Goal: Find contact information: Find contact information

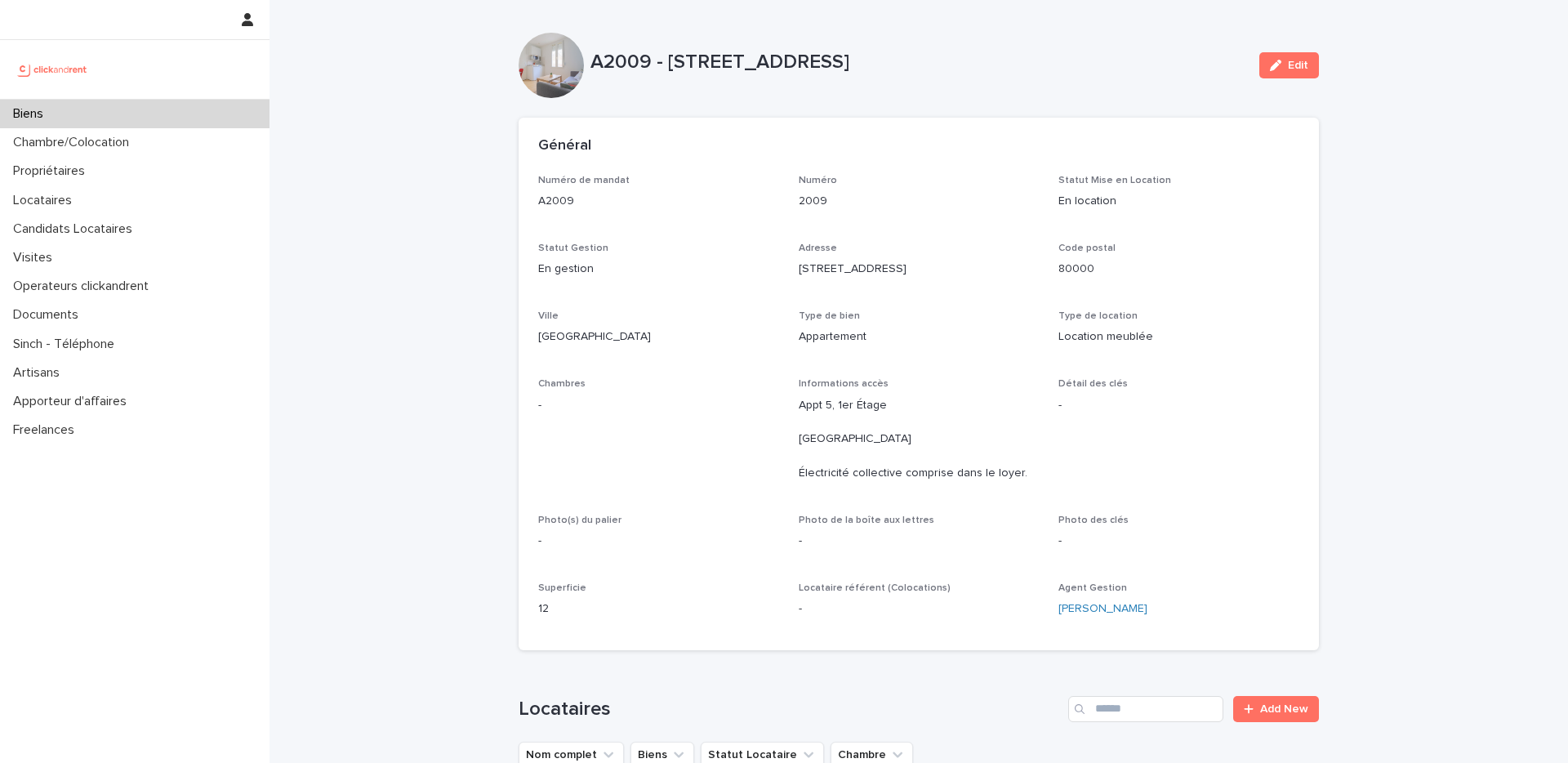
click at [156, 115] on div "Biens" at bounding box center [134, 114] width 269 height 28
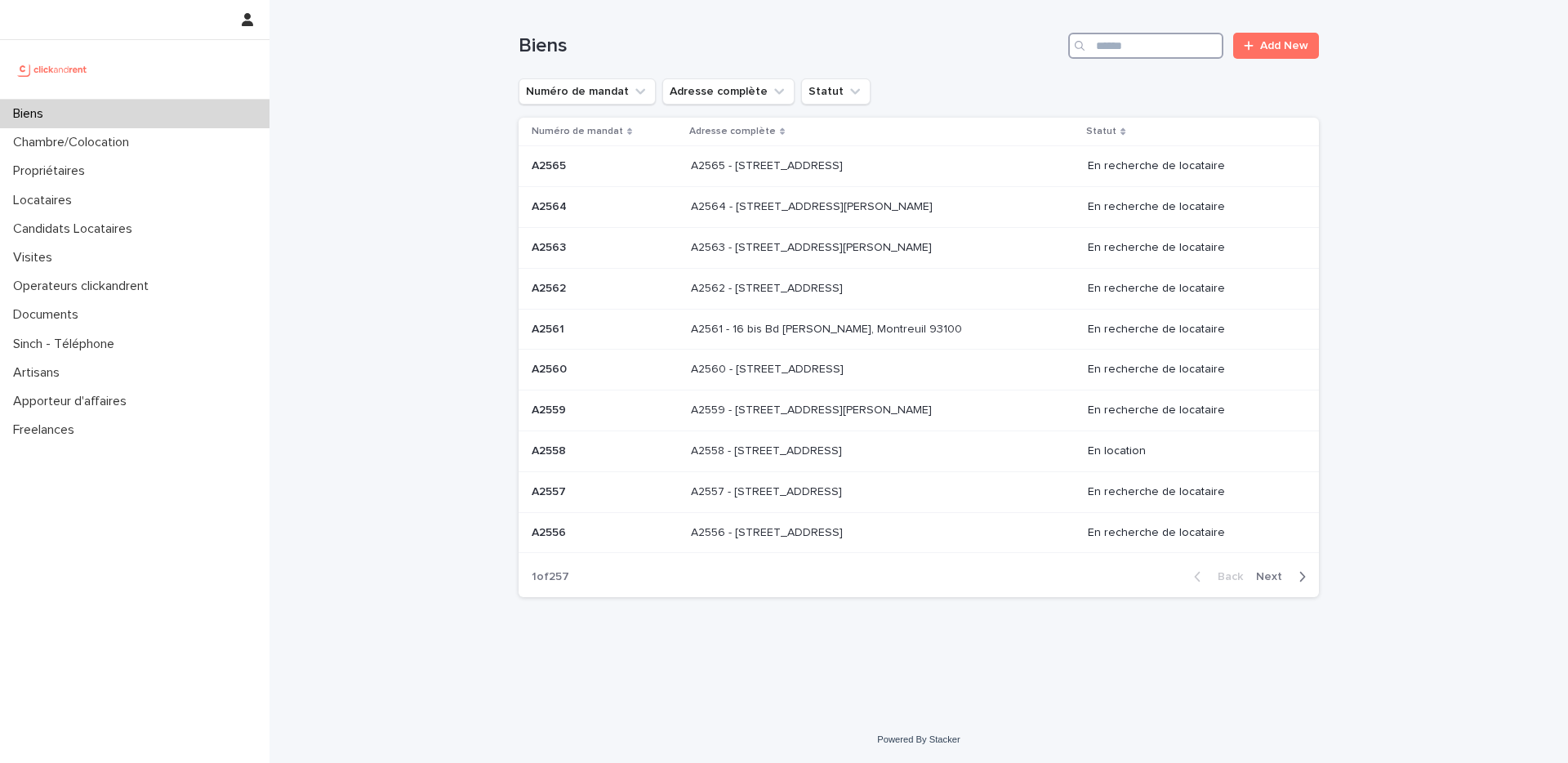
click at [1158, 46] on input "Search" at bounding box center [1147, 45] width 156 height 27
paste input "**********"
type input "**********"
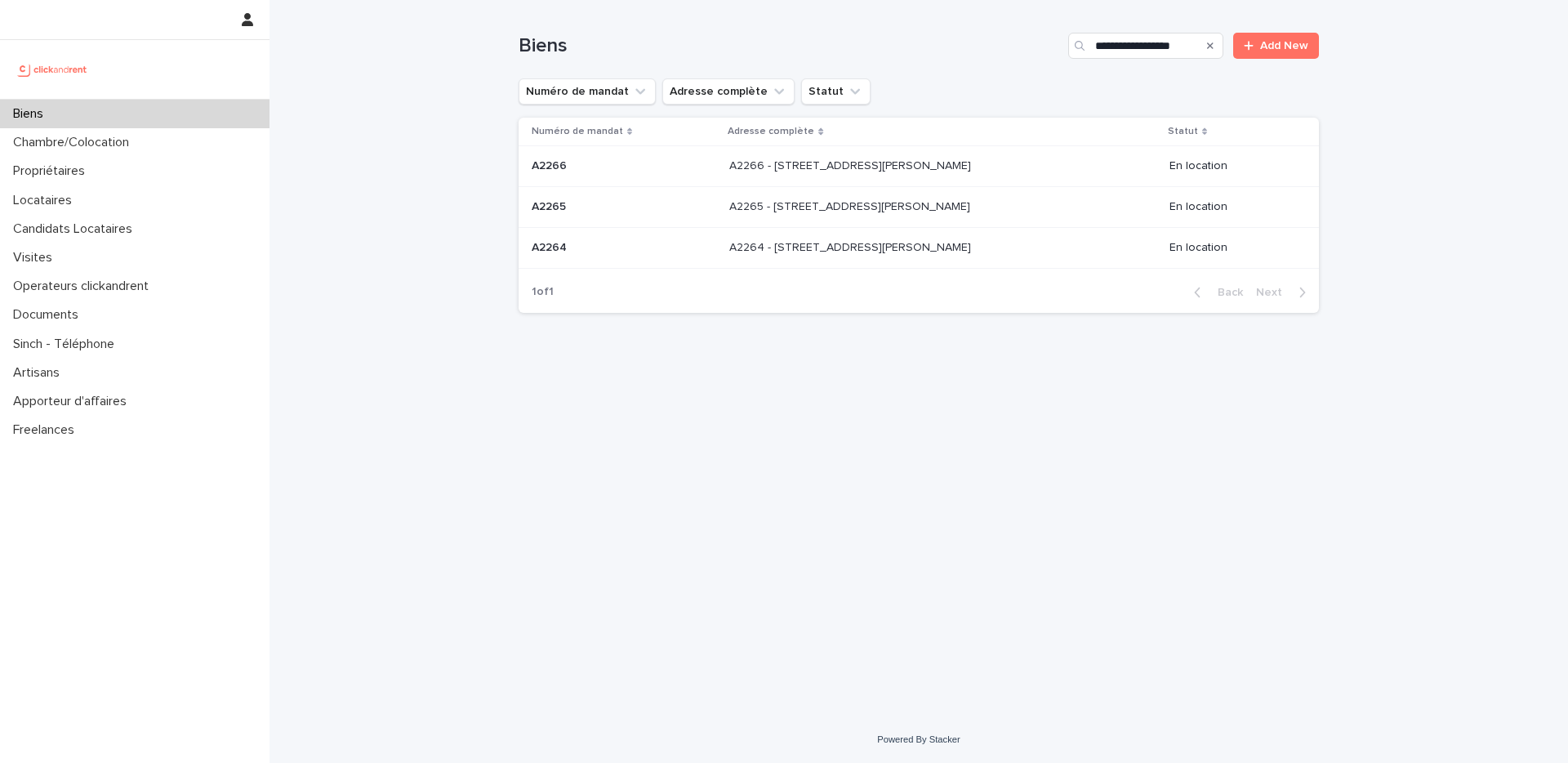
click at [868, 207] on p "A2265 - [STREET_ADDRESS][PERSON_NAME]" at bounding box center [852, 205] width 245 height 17
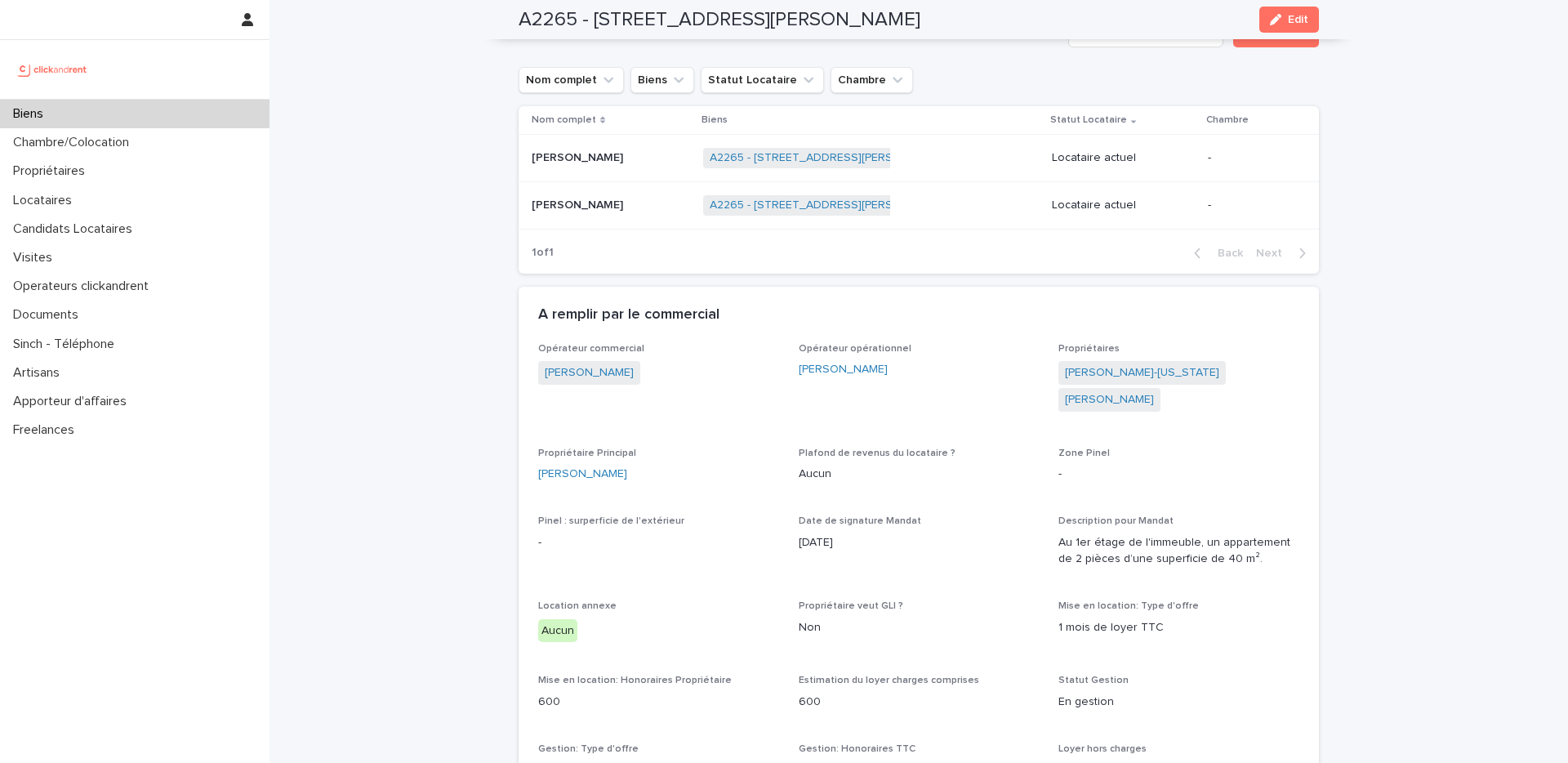
scroll to position [711, 0]
click at [656, 210] on div "[PERSON_NAME] [PERSON_NAME]" at bounding box center [610, 201] width 158 height 27
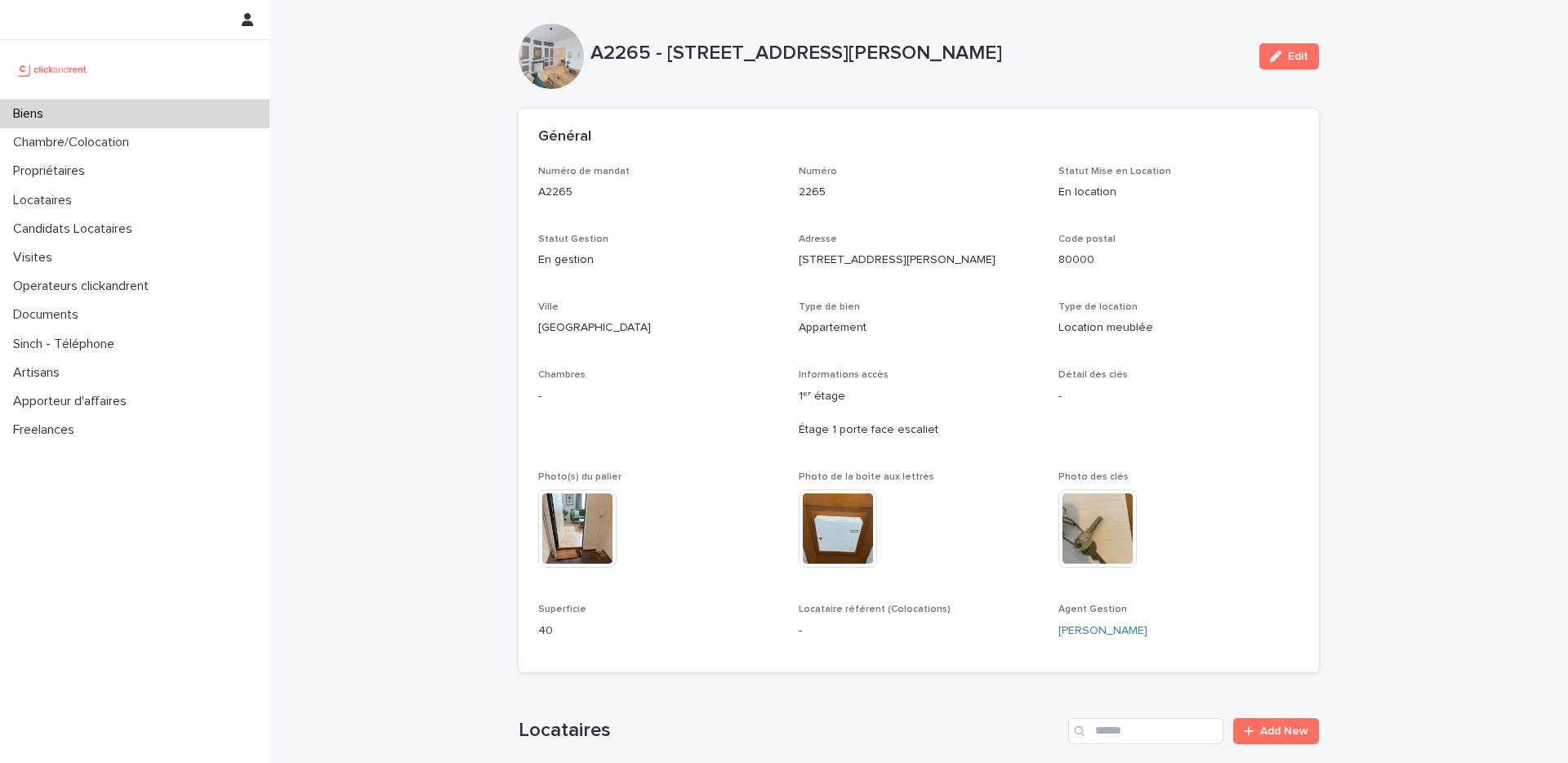
scroll to position [3, 0]
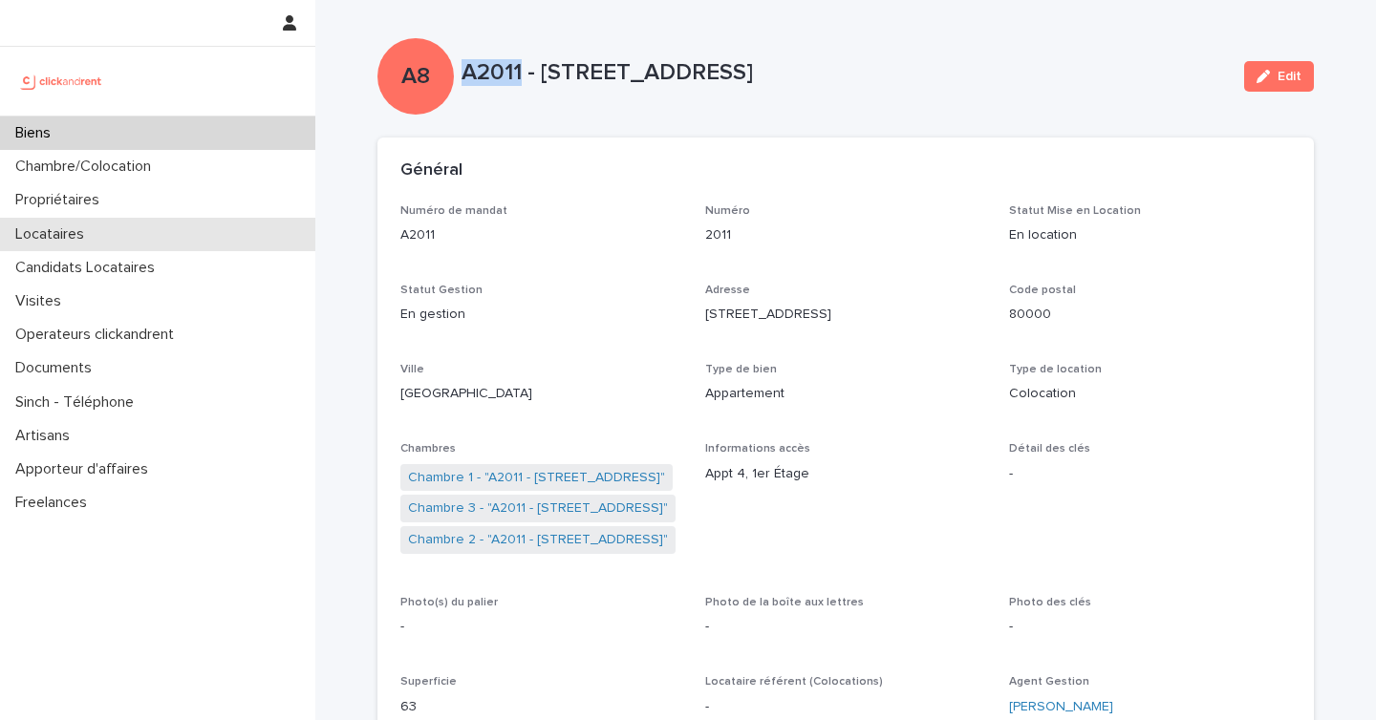
click at [99, 238] on div "Locataires" at bounding box center [157, 234] width 315 height 33
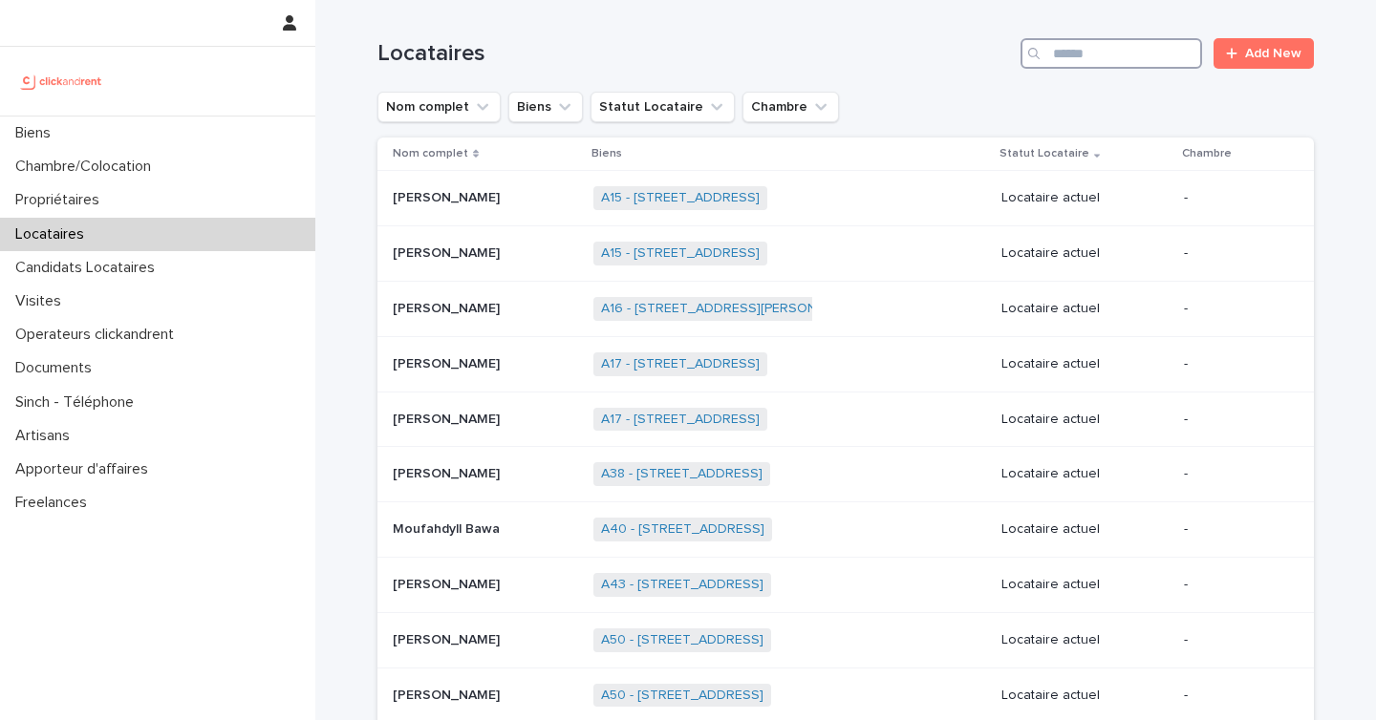
click at [1090, 65] on input "Search" at bounding box center [1111, 53] width 182 height 31
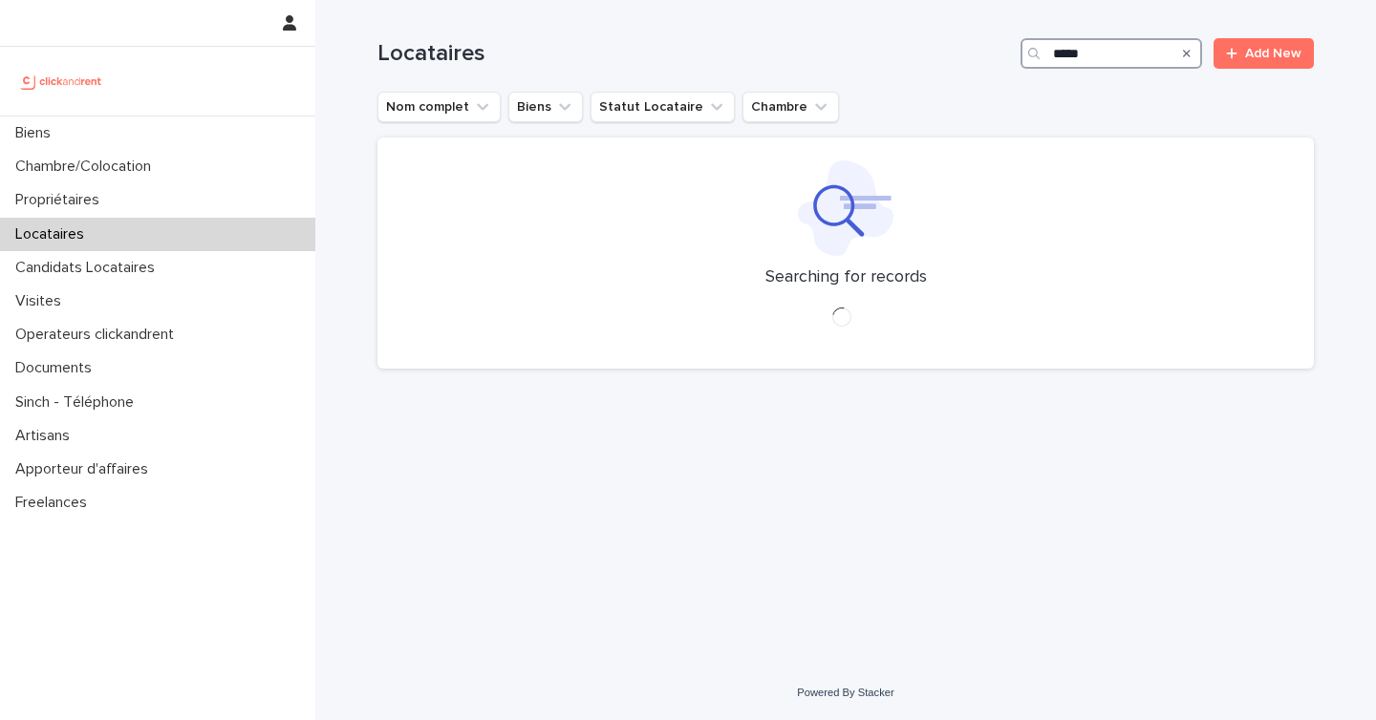
type input "******"
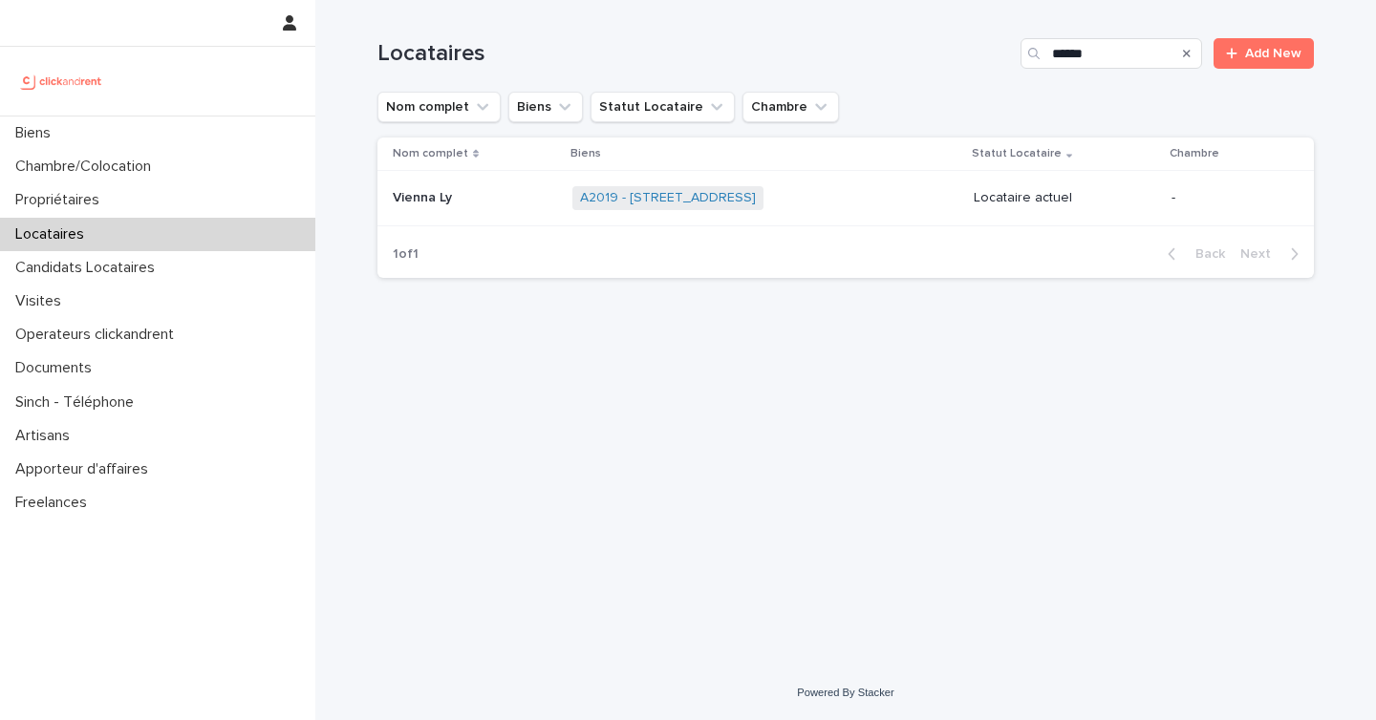
click at [862, 203] on div "A2019 - 80 Rue Vaquette, Amiens 80000 + 0" at bounding box center [765, 198] width 386 height 39
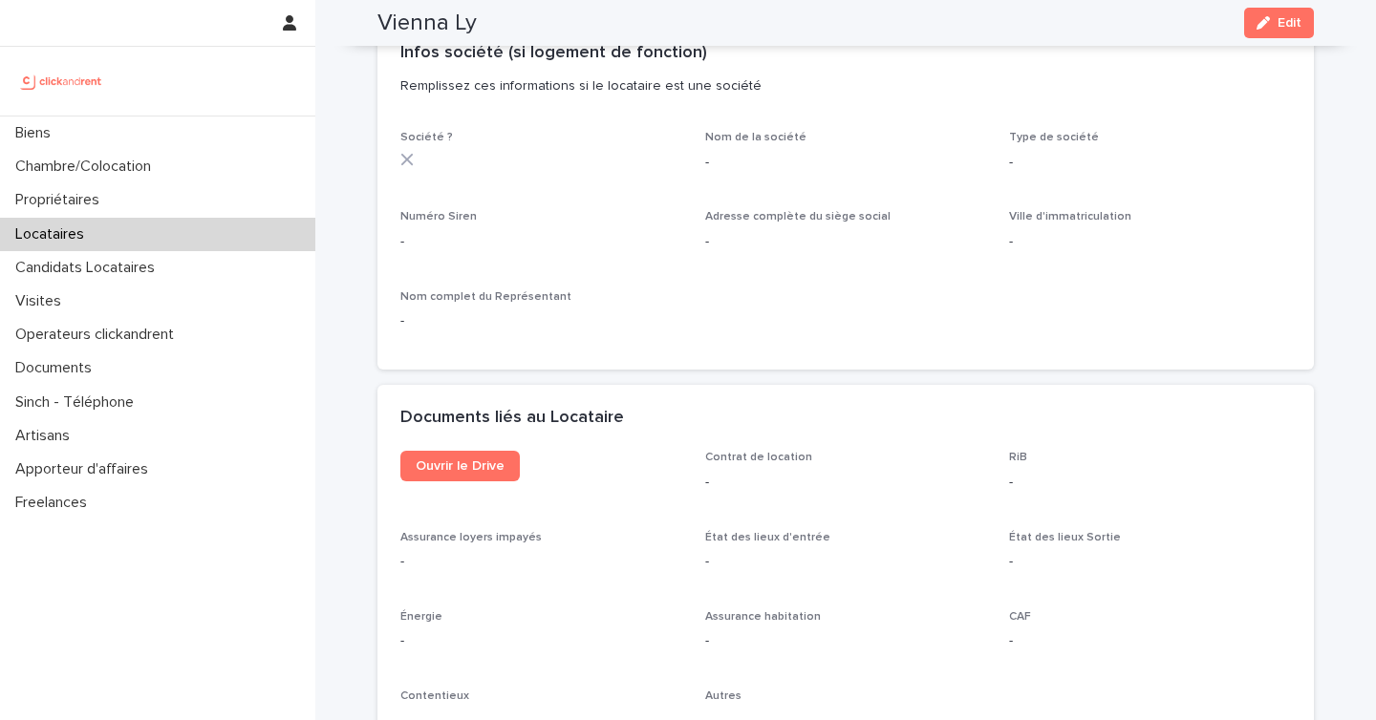
scroll to position [1729, 0]
click at [448, 463] on span "Ouvrir le Drive" at bounding box center [460, 464] width 89 height 13
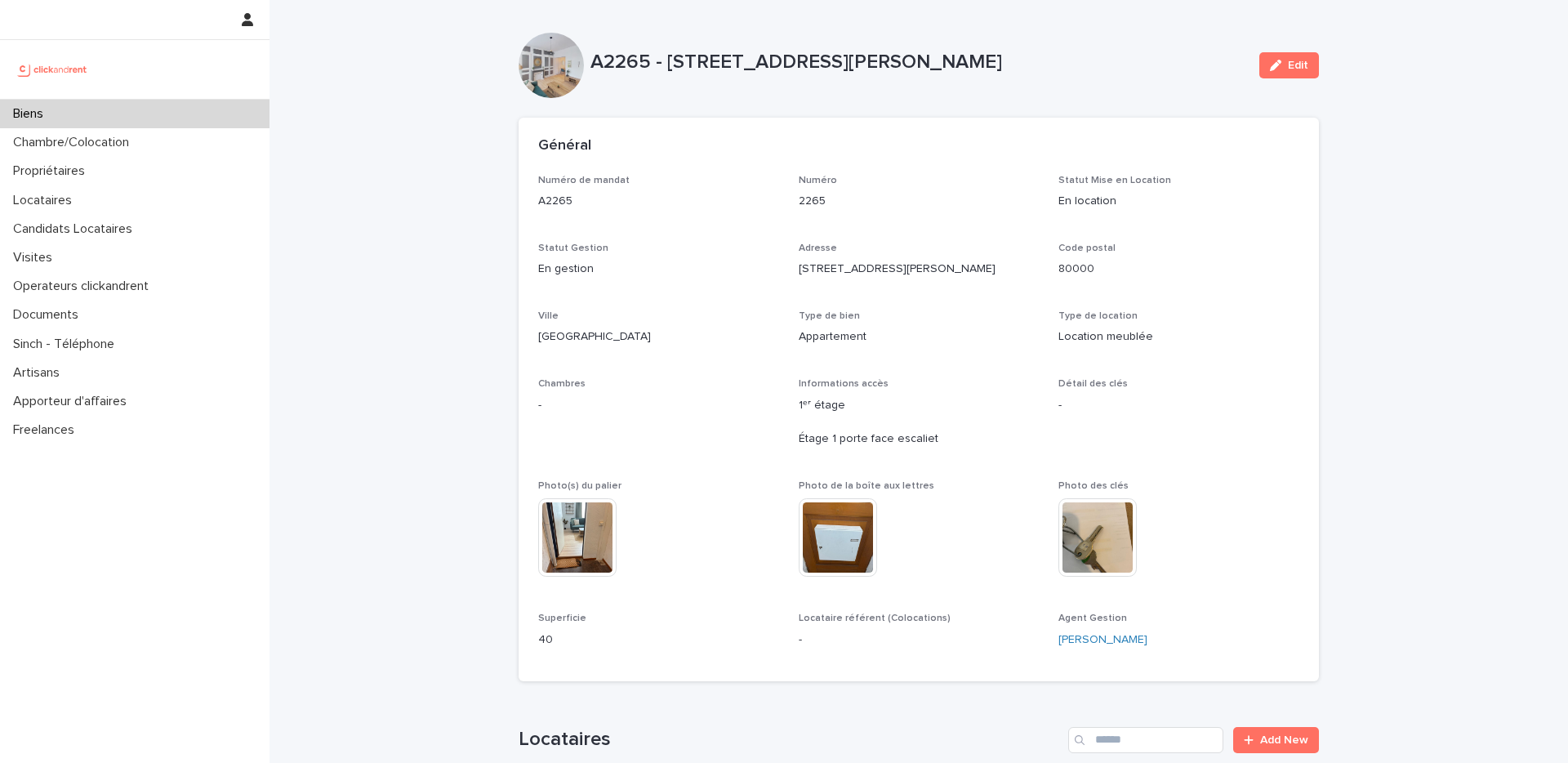
click at [178, 116] on div "Biens" at bounding box center [134, 114] width 269 height 28
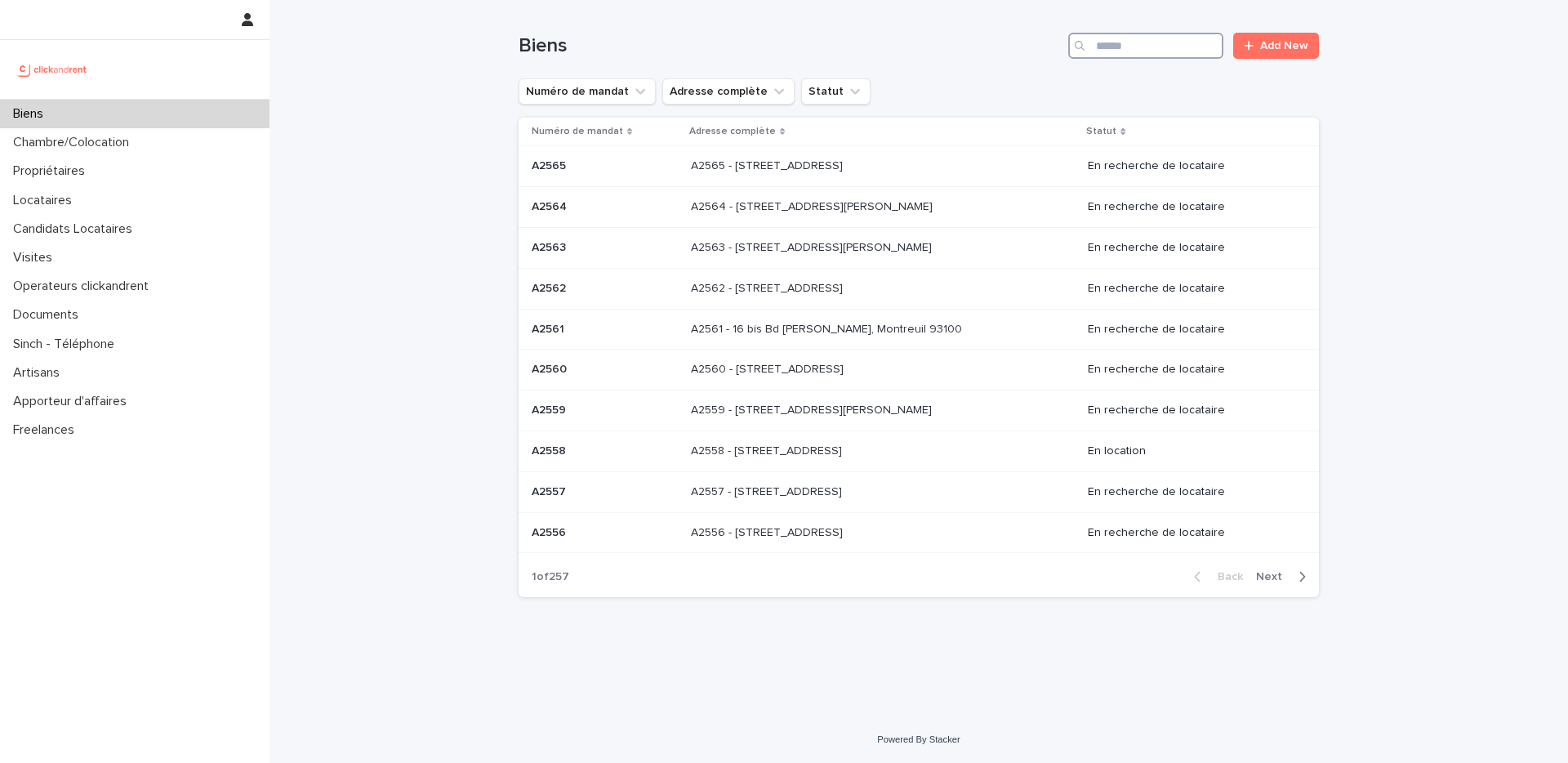
click at [1133, 47] on input "Search" at bounding box center [1147, 45] width 156 height 27
paste input "*****"
type input "*****"
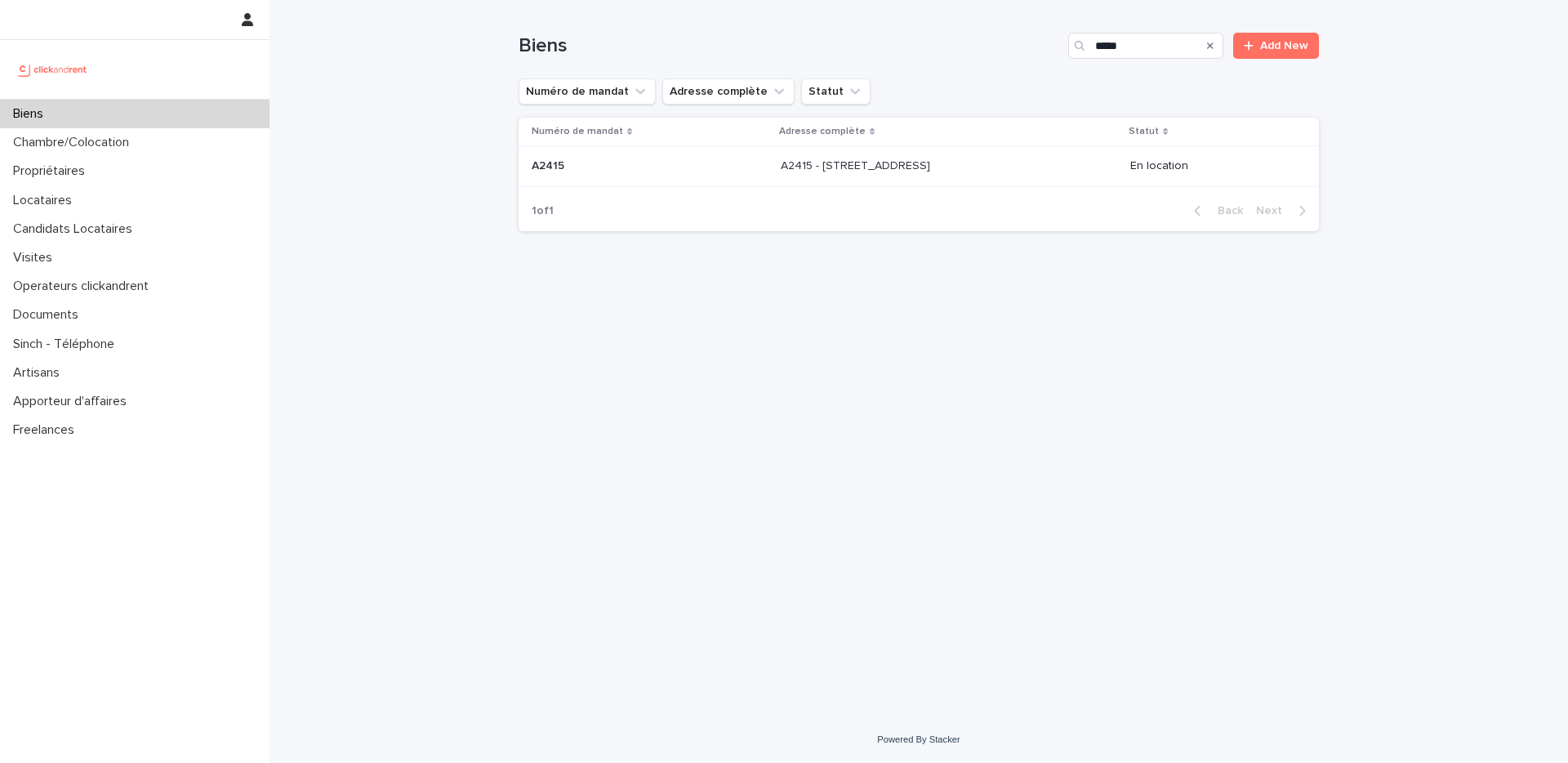
click at [927, 163] on p "A2415 - 16 rue de la Morlière, Amiens 80000" at bounding box center [857, 164] width 153 height 17
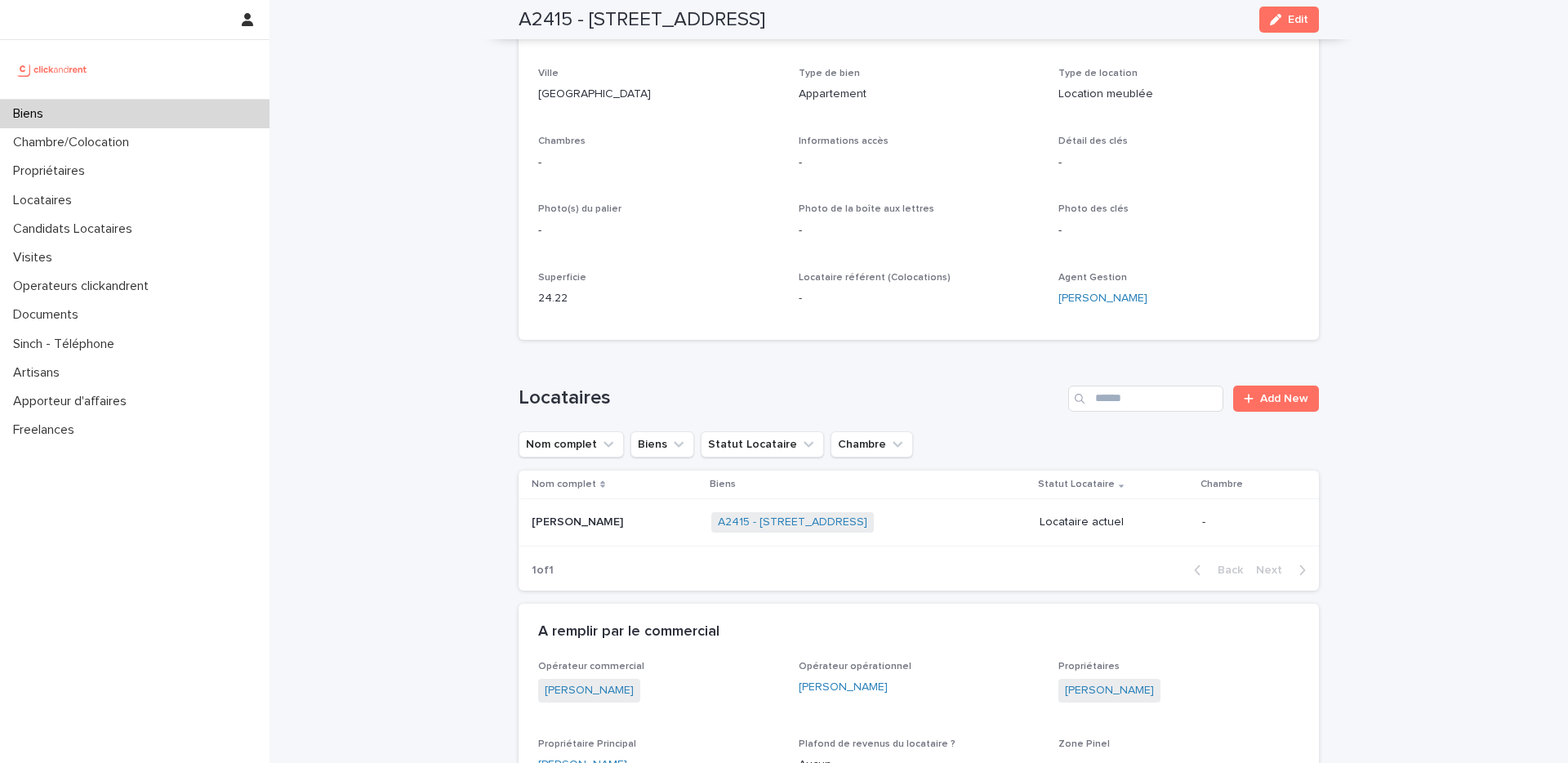
scroll to position [242, 0]
click at [615, 523] on p at bounding box center [615, 523] width 167 height 14
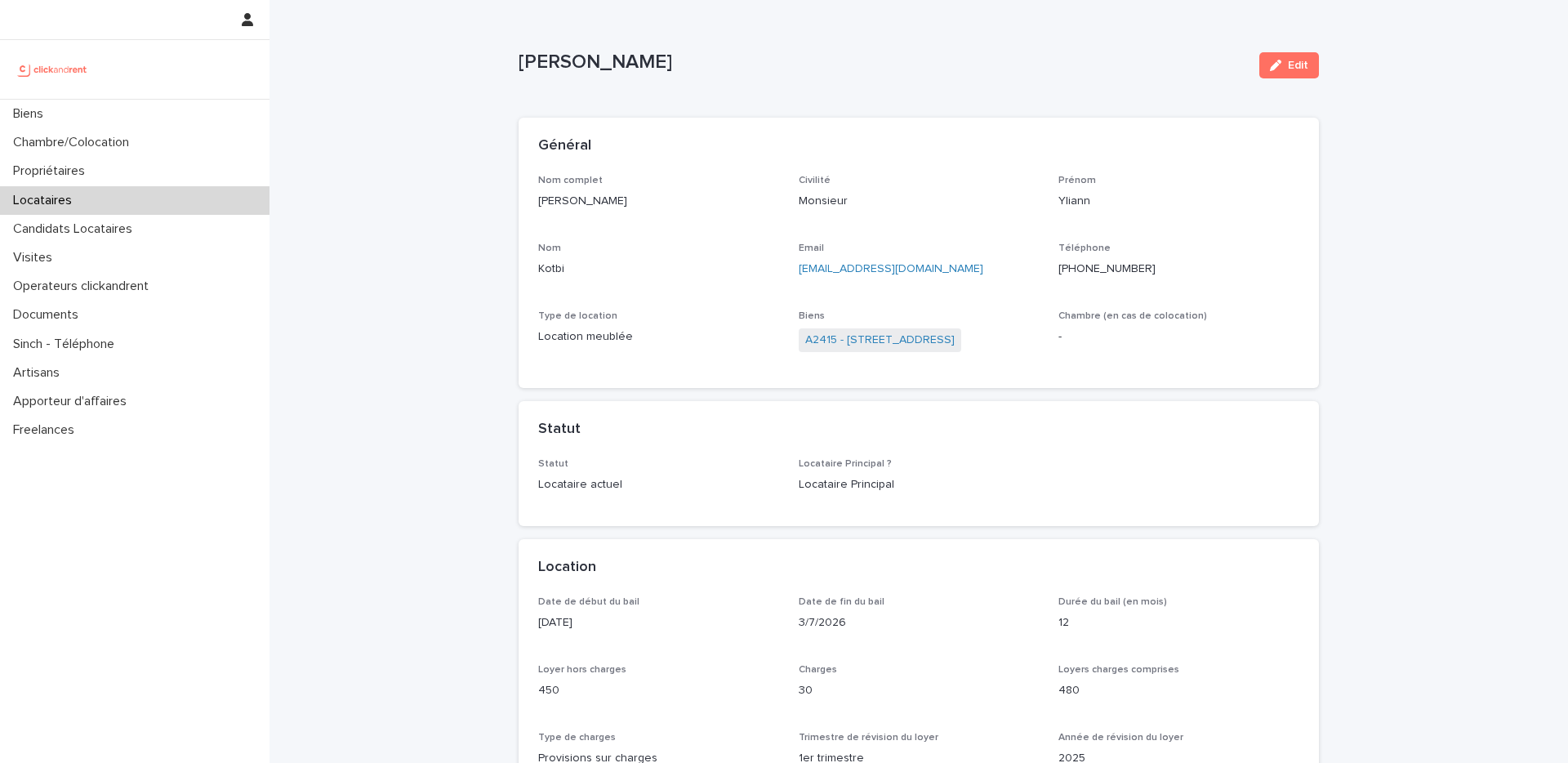
click at [1123, 269] on p "+33663493523" at bounding box center [1179, 269] width 241 height 17
copy p "33663493523"
click at [605, 198] on p "Yliann Kotbi" at bounding box center [659, 201] width 241 height 17
click at [595, 200] on p "Yliann Kotbi" at bounding box center [659, 201] width 241 height 17
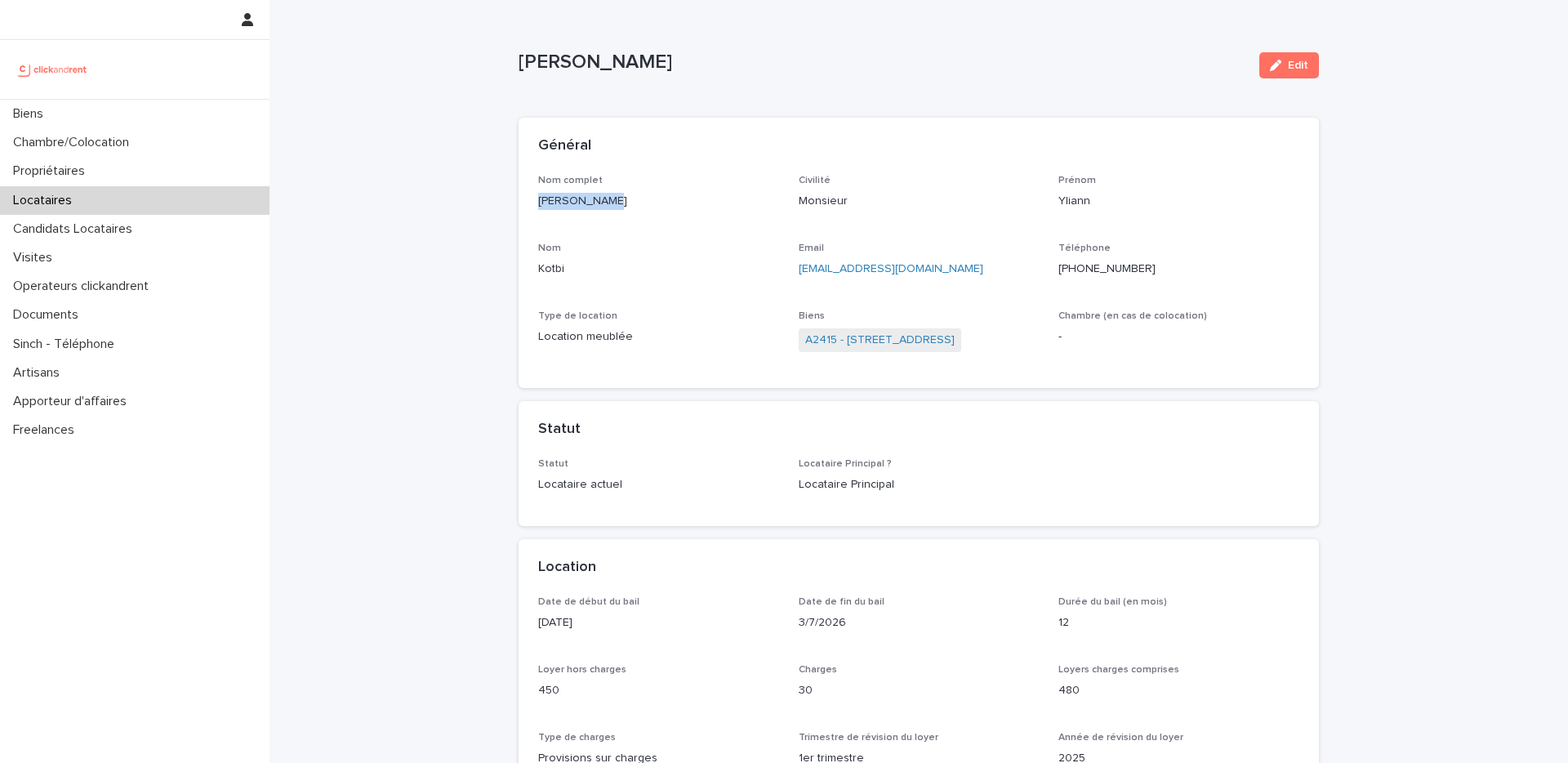
drag, startPoint x: 599, startPoint y: 200, endPoint x: 496, endPoint y: 208, distance: 103.3
copy p "Yliann Kotbi"
click at [1126, 268] on p "+33663493523" at bounding box center [1179, 269] width 241 height 17
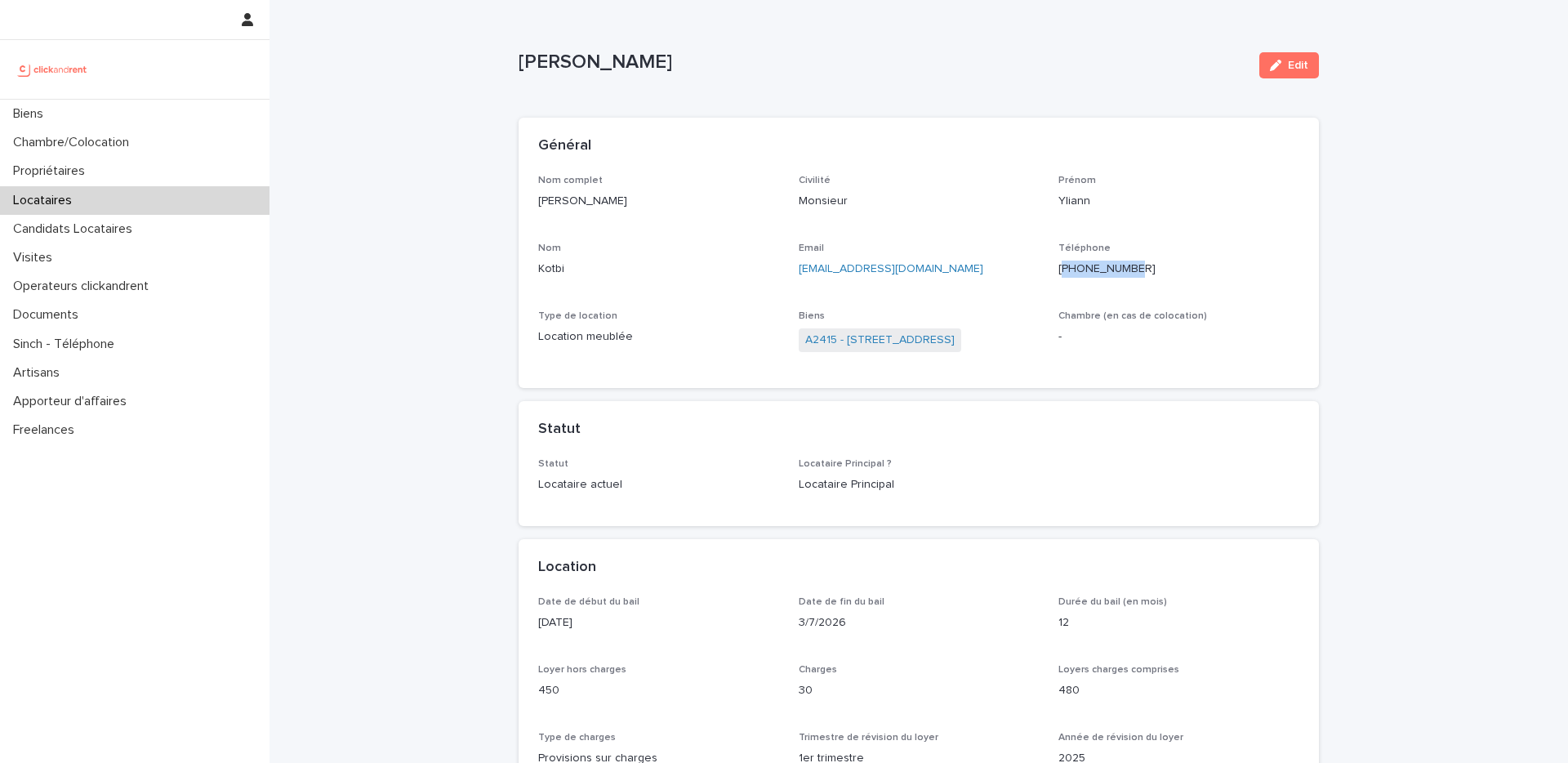
copy p "33663493523"
click at [168, 115] on div "Biens" at bounding box center [134, 114] width 269 height 28
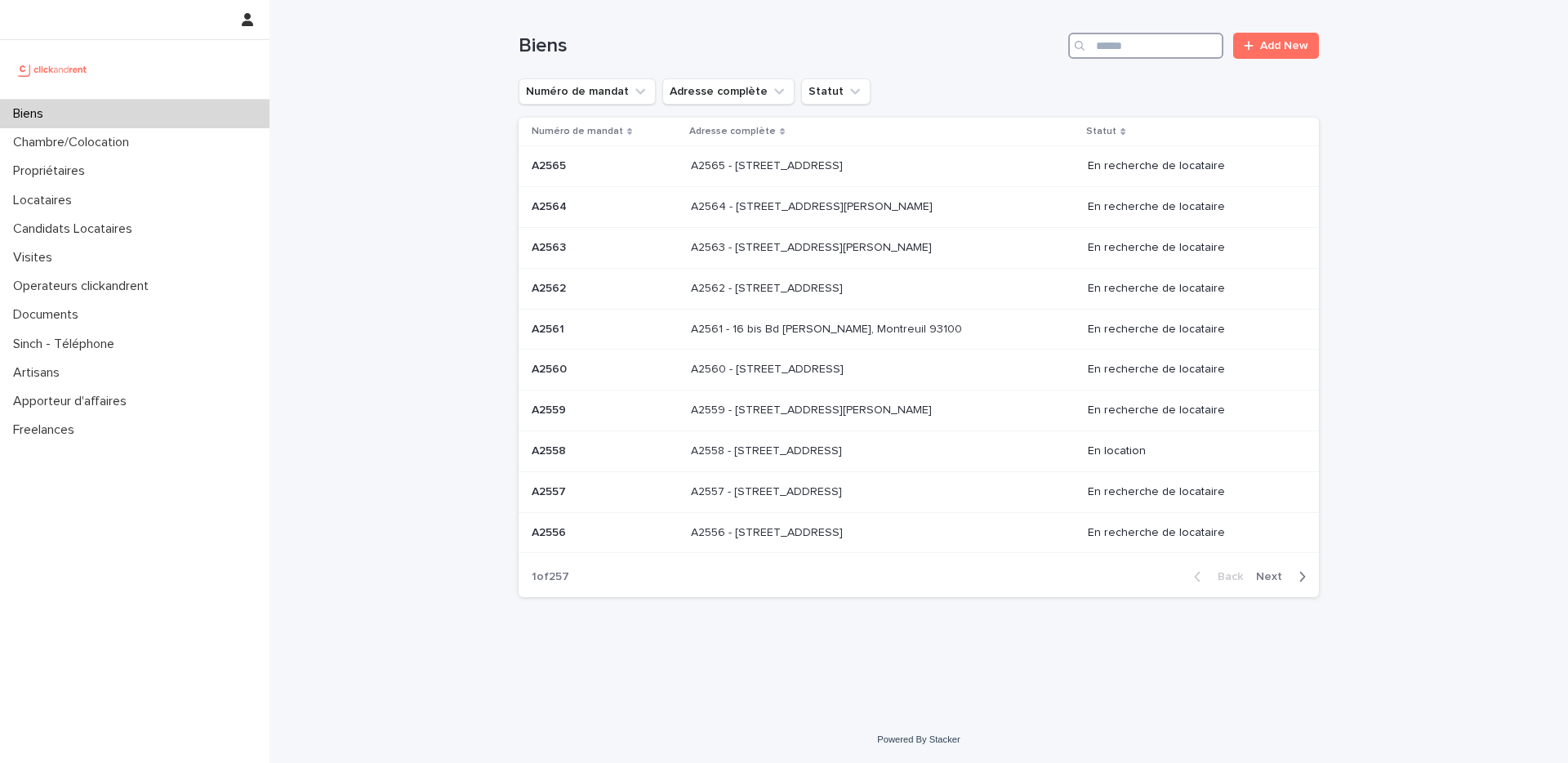
click at [1175, 49] on input "Search" at bounding box center [1147, 45] width 156 height 27
paste input "*****"
type input "*****"
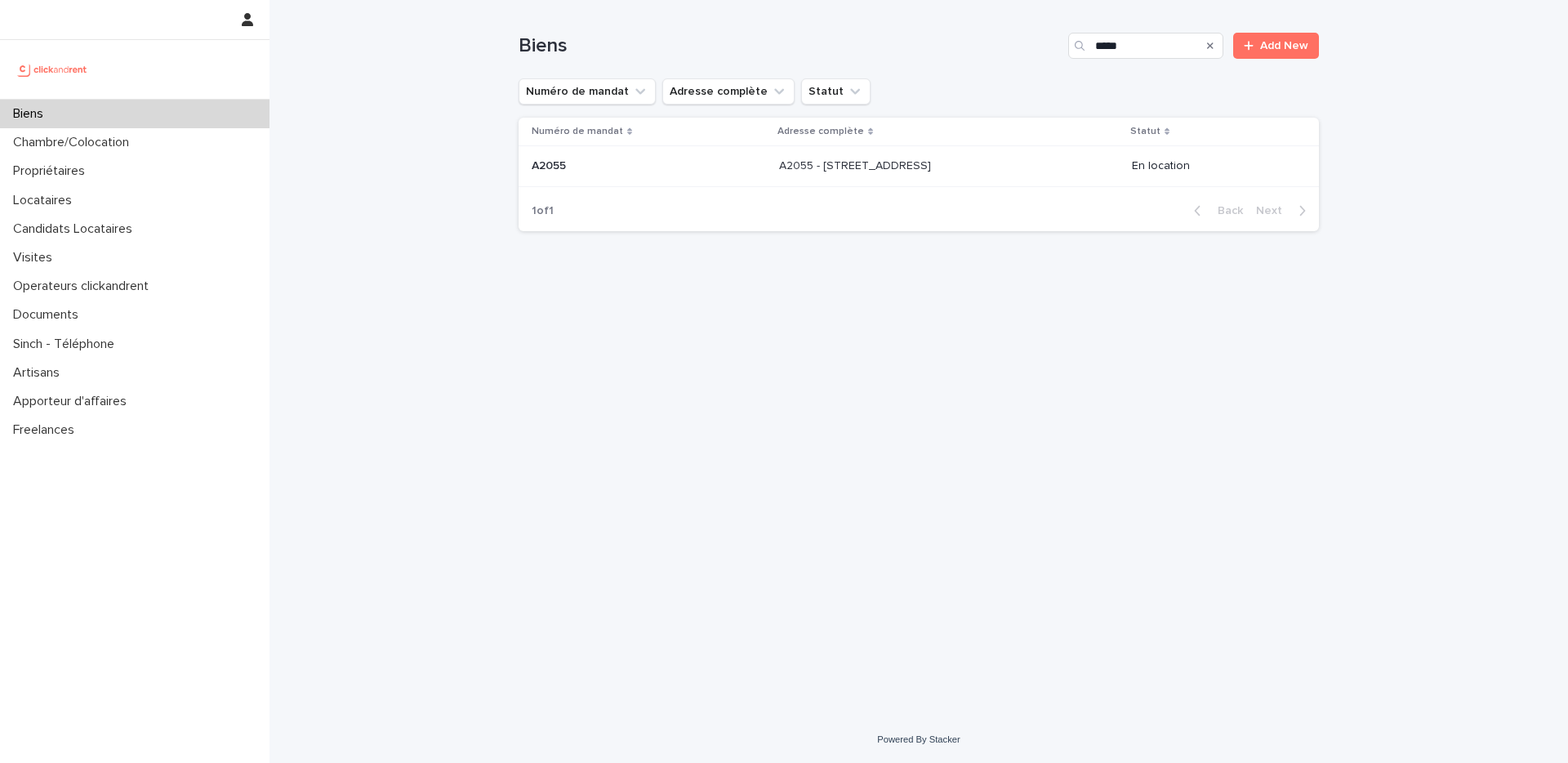
click at [893, 171] on p "A2055 - 52 Rue Latour, Amiens 80000" at bounding box center [857, 164] width 156 height 17
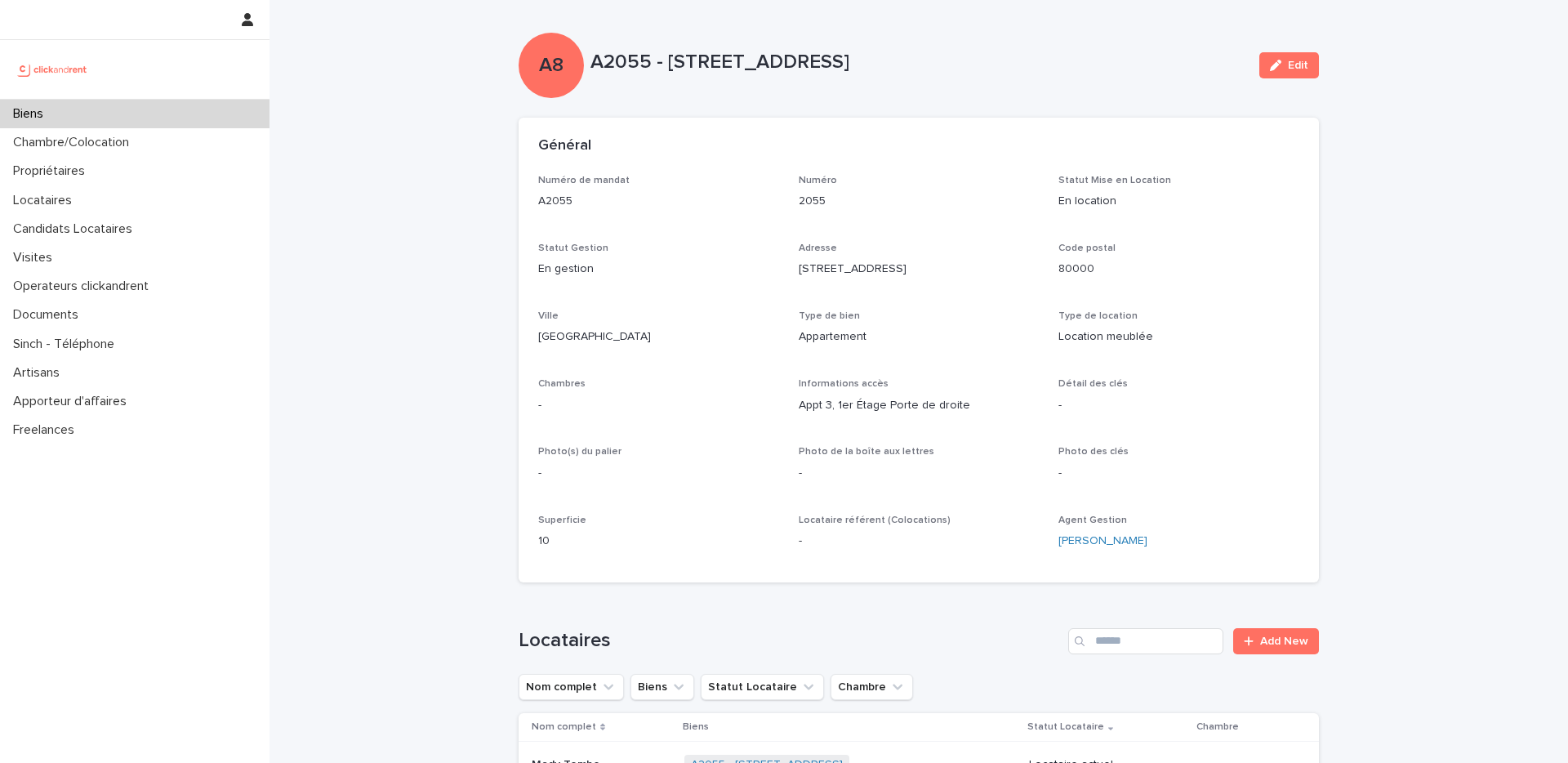
drag, startPoint x: 941, startPoint y: 62, endPoint x: 667, endPoint y: 58, distance: 274.0
click at [667, 58] on p "A2055 - 52 Rue Latour, Amiens 80000" at bounding box center [918, 62] width 656 height 24
copy p "52 Rue Latour, Amiens 80000"
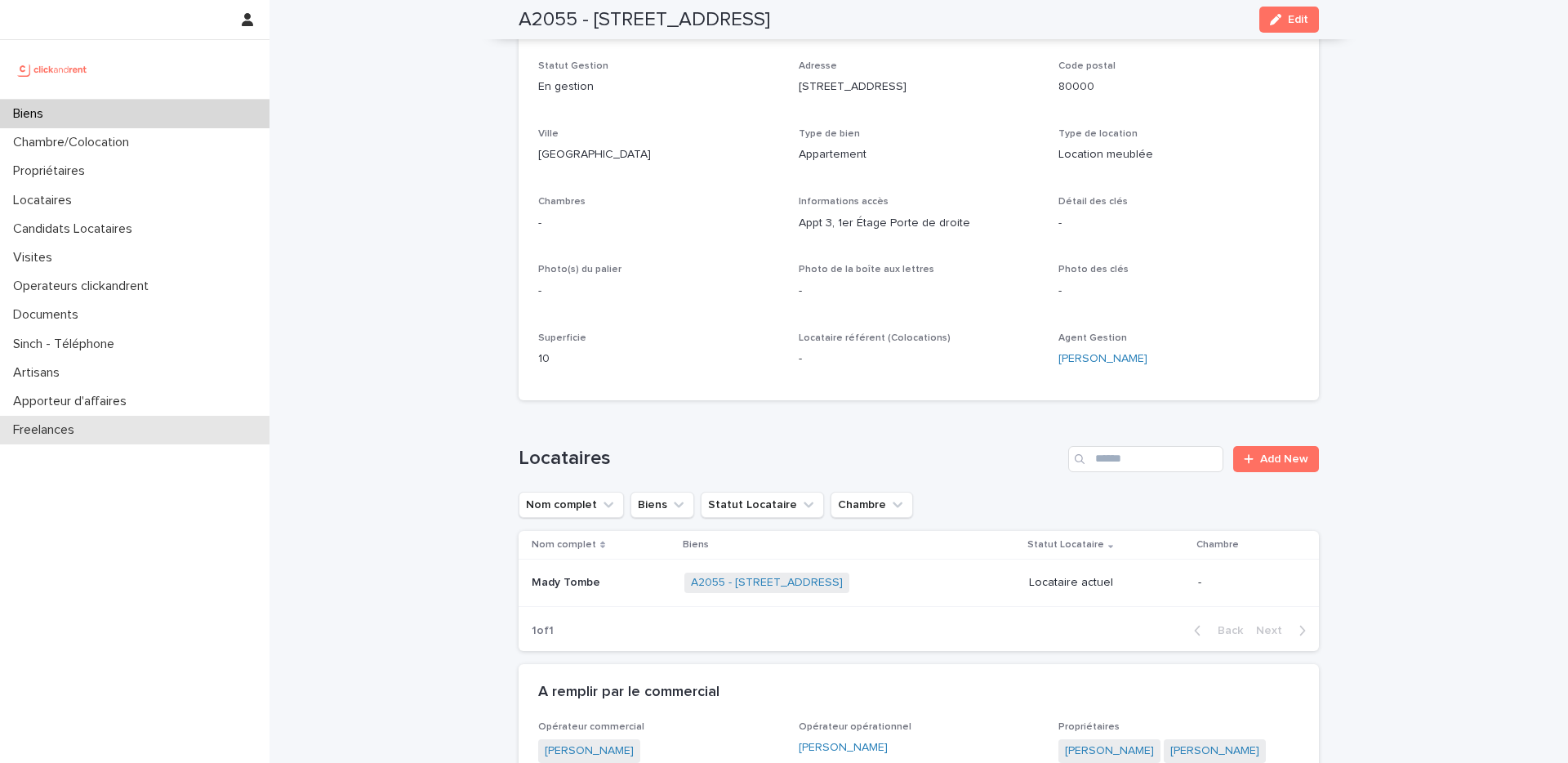
scroll to position [192, 0]
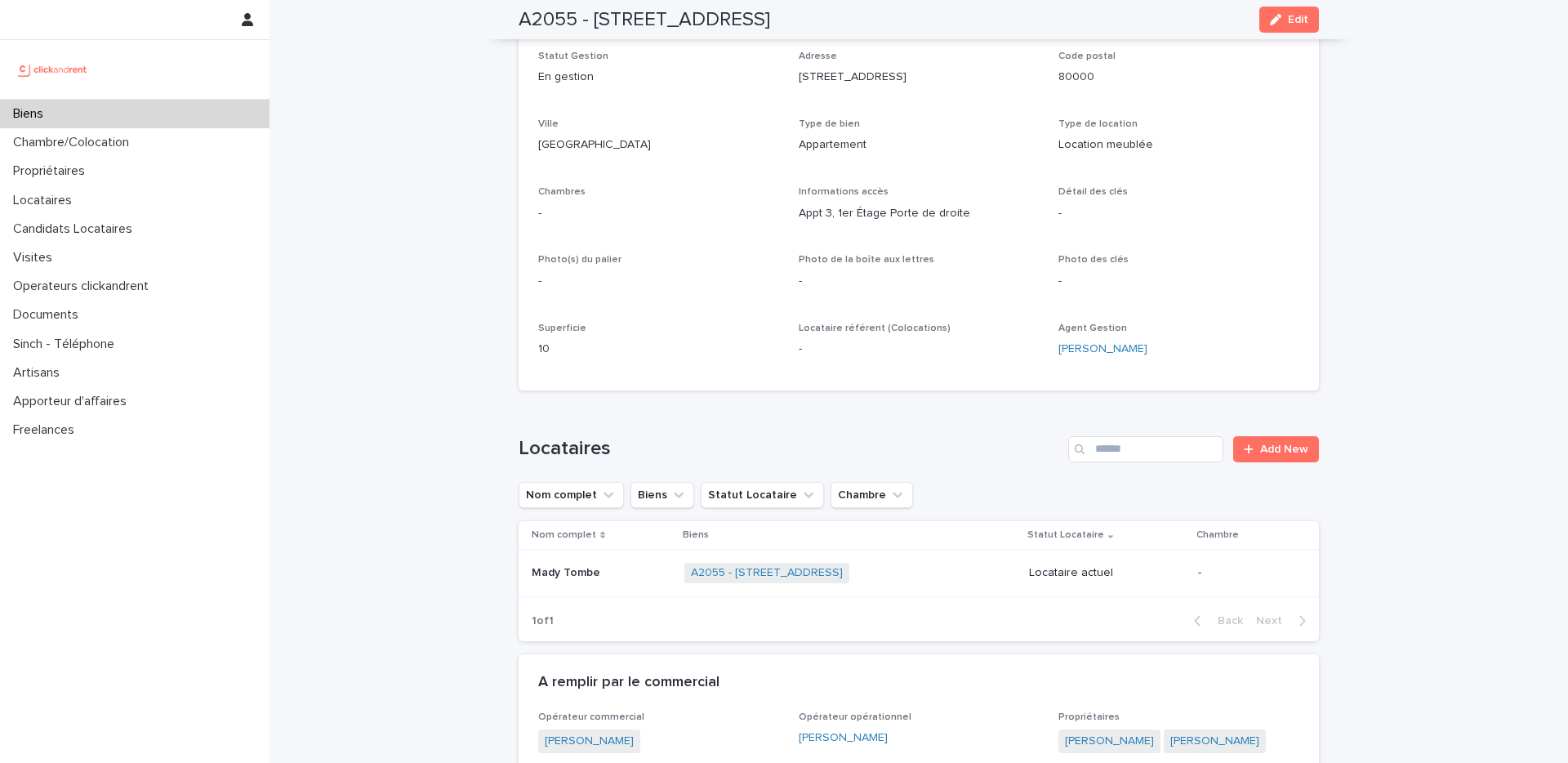
click at [623, 565] on div "Mady Tombe Mady Tombe" at bounding box center [601, 573] width 139 height 27
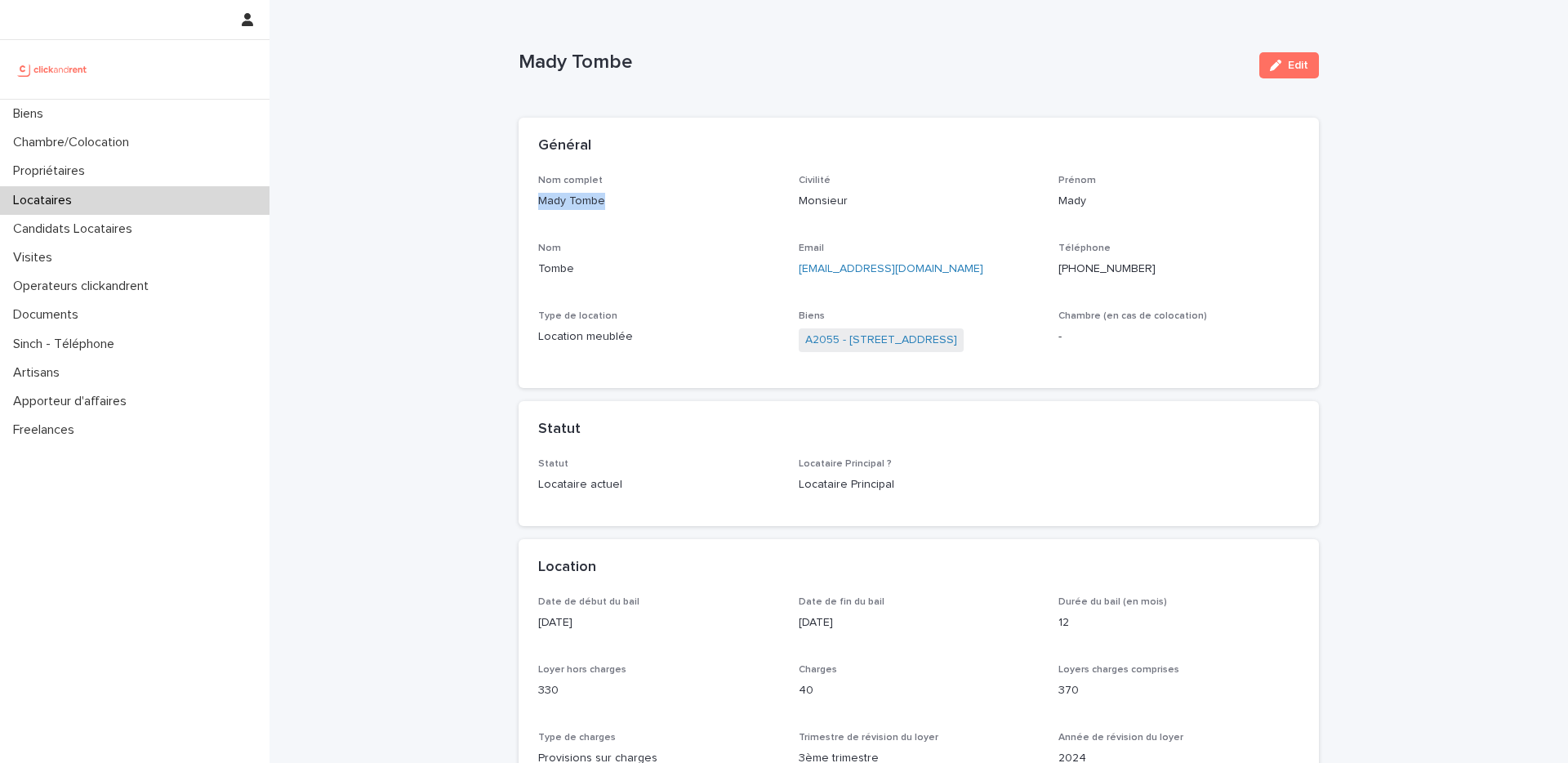
drag, startPoint x: 606, startPoint y: 198, endPoint x: 520, endPoint y: 203, distance: 86.1
click at [520, 203] on div "Nom complet Mady Tombe Civilité Monsieur Prénom Mady Nom Tombe Email tombemady@…" at bounding box center [919, 281] width 800 height 214
copy p "Mady Tombe"
click at [1117, 267] on p "+33605770383" at bounding box center [1179, 269] width 241 height 17
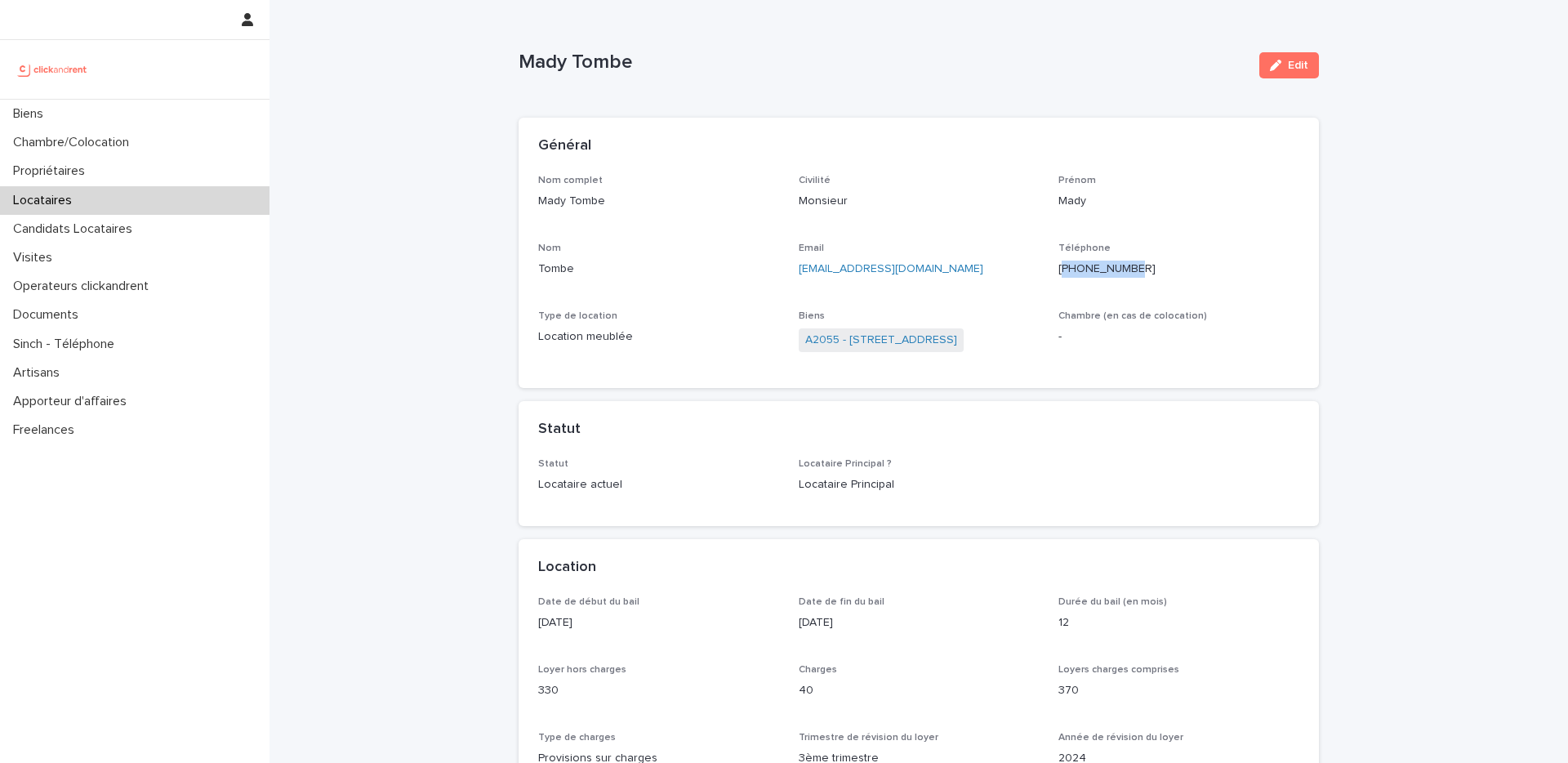
copy p "33605770383"
click at [924, 273] on p "tombemady@gmail.com" at bounding box center [919, 269] width 241 height 17
drag, startPoint x: 924, startPoint y: 273, endPoint x: 790, endPoint y: 269, distance: 134.1
click at [790, 269] on div "Nom complet Mady Tombe Civilité Monsieur Prénom Mady Nom Tombe Email tombemady@…" at bounding box center [919, 271] width 761 height 194
copy link "tombemady@gmail.com"
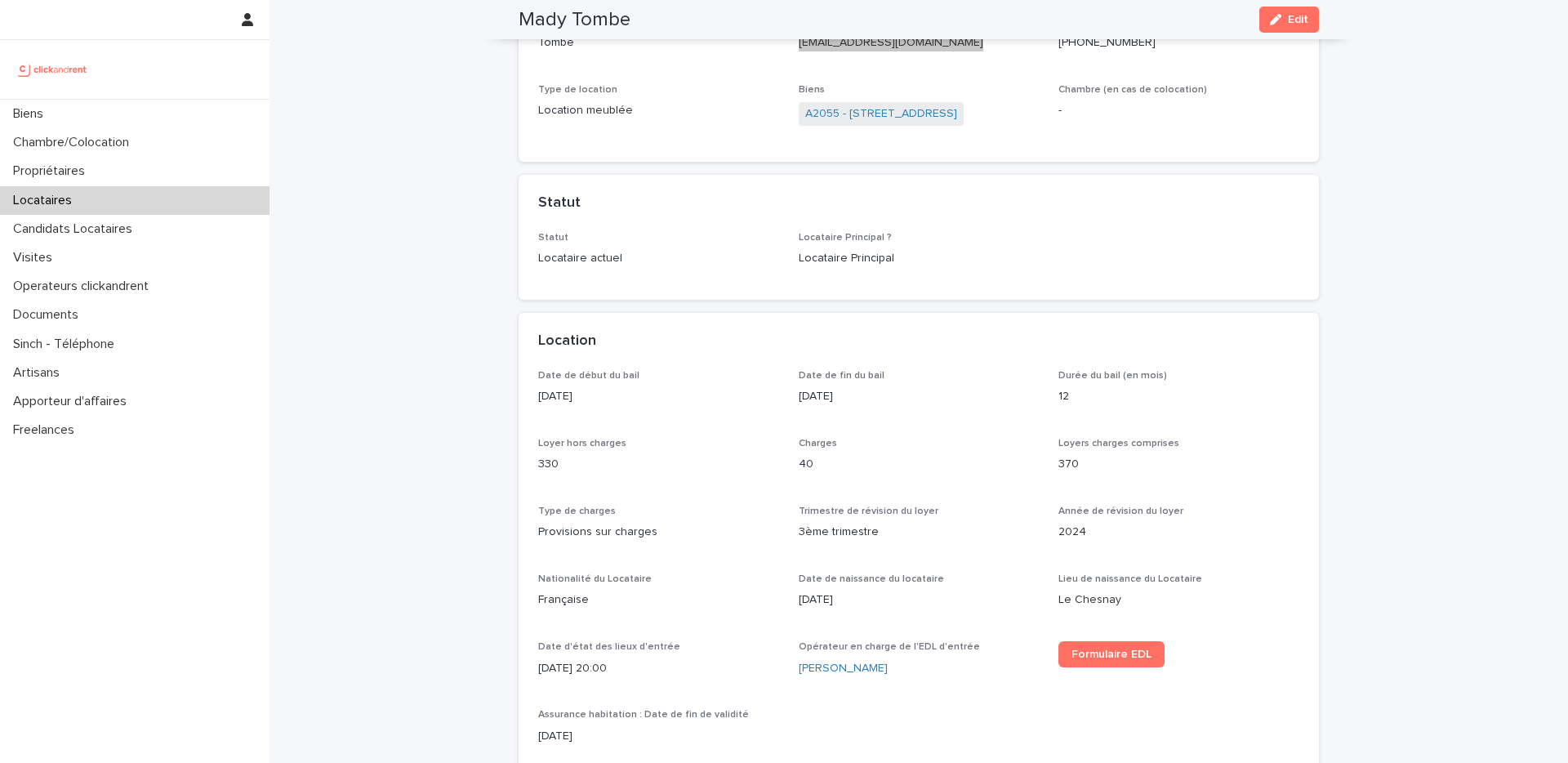
scroll to position [192, 0]
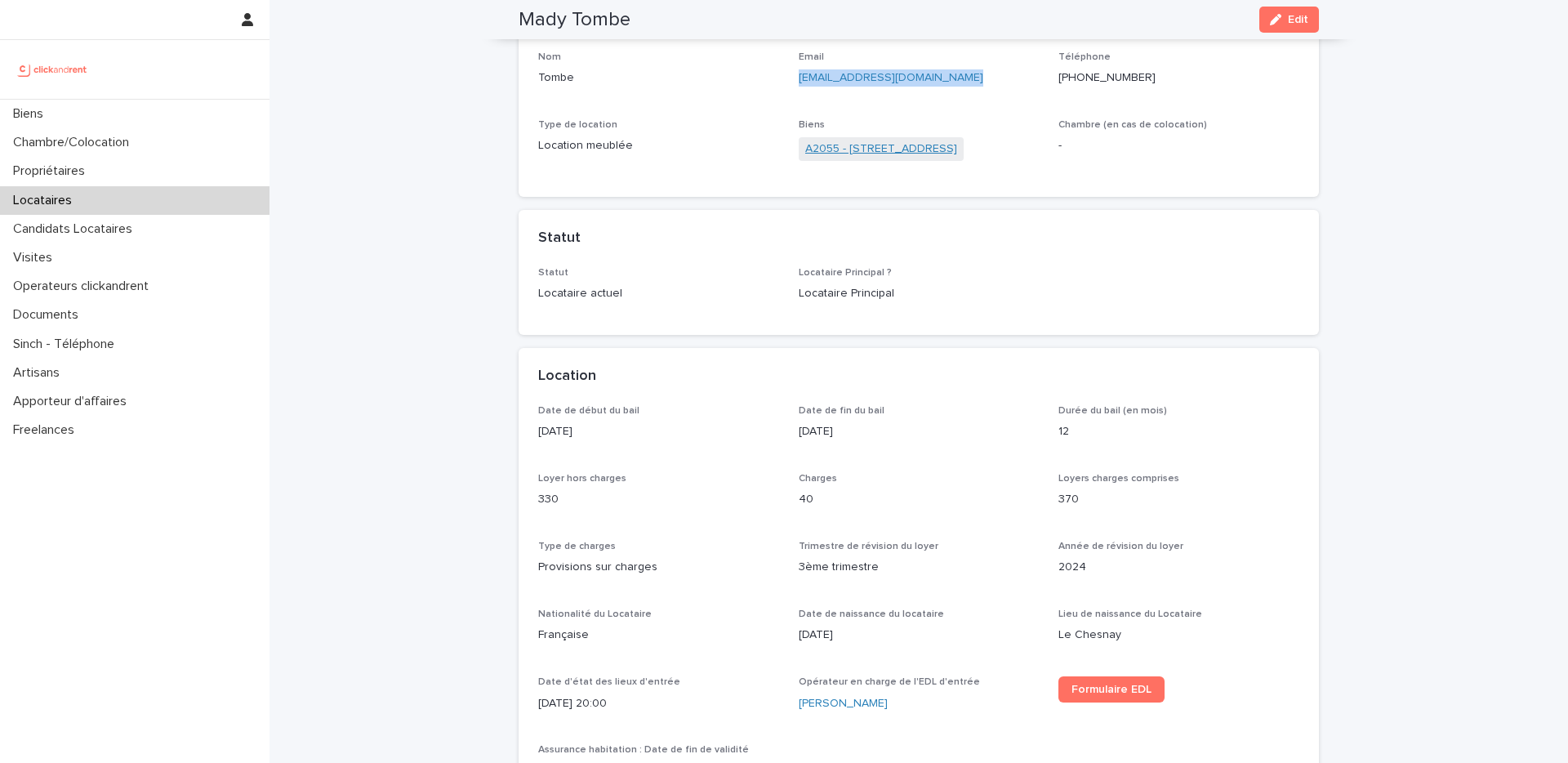
click at [882, 151] on link "A2055 - 52 Rue Latour, Amiens 80000" at bounding box center [881, 149] width 152 height 17
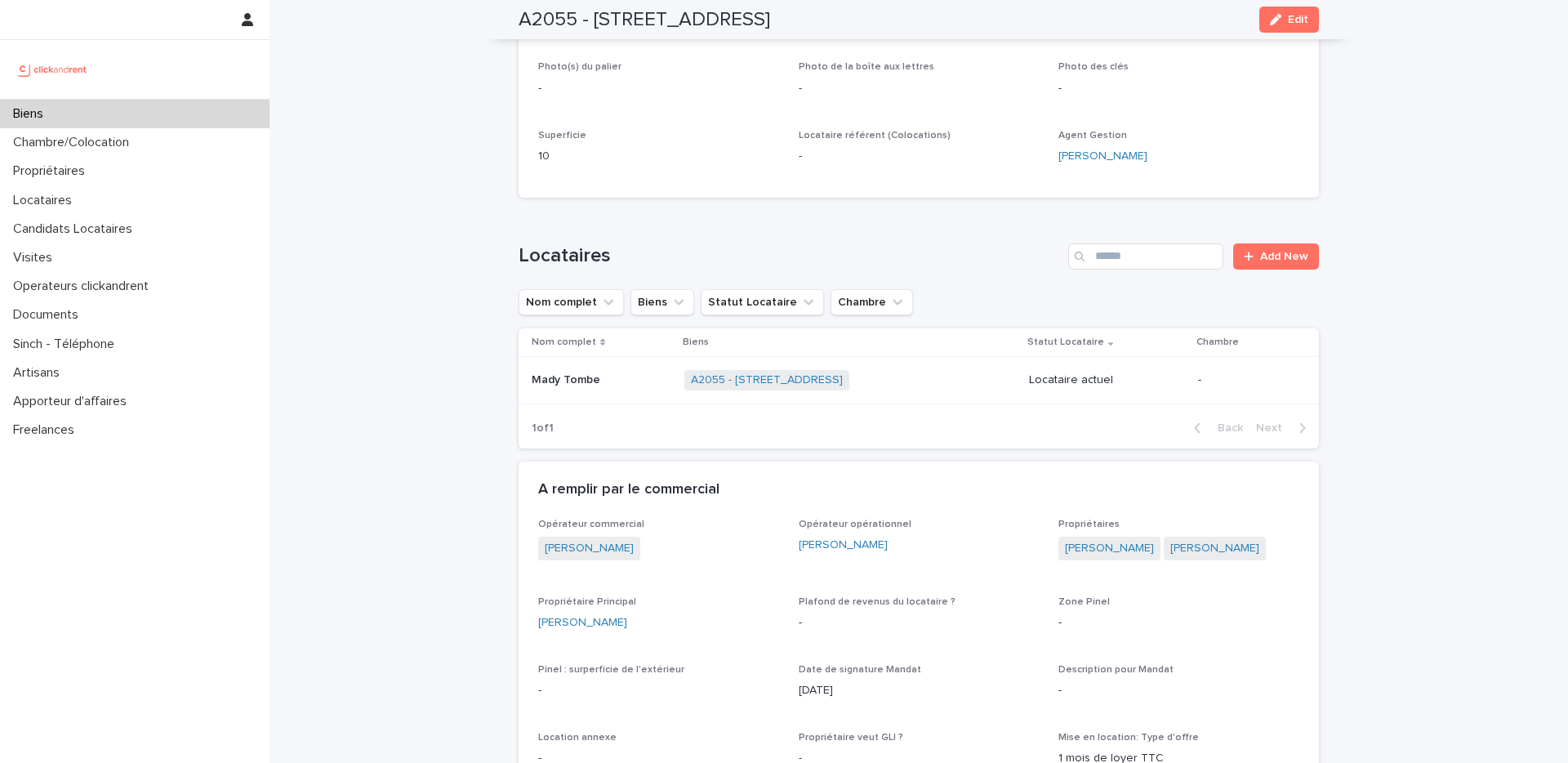
scroll to position [398, 0]
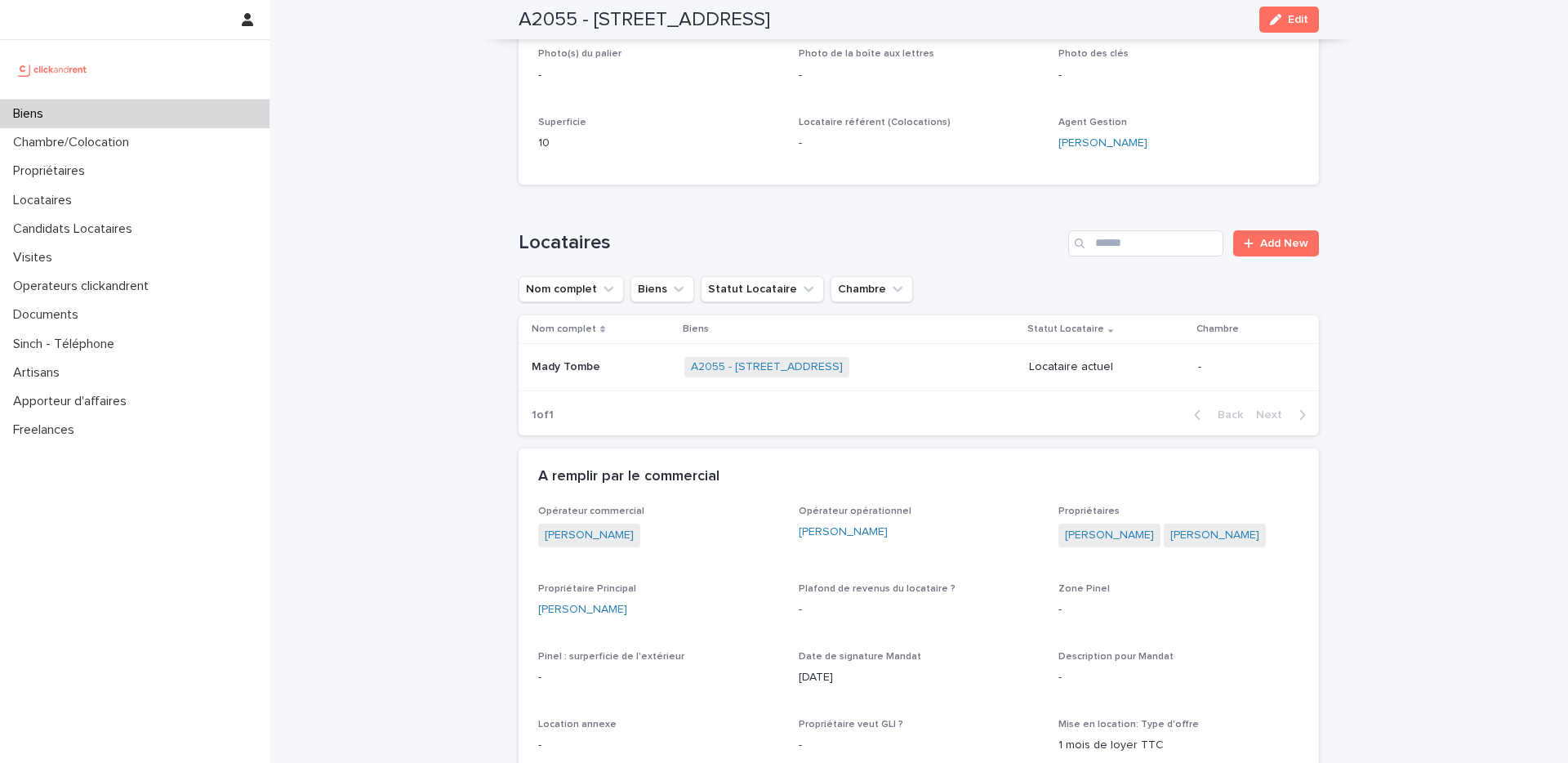
drag, startPoint x: 614, startPoint y: 612, endPoint x: 526, endPoint y: 614, distance: 88.0
copy link "Julie Lorenzer"
